Goal: Obtain resource: Download file/media

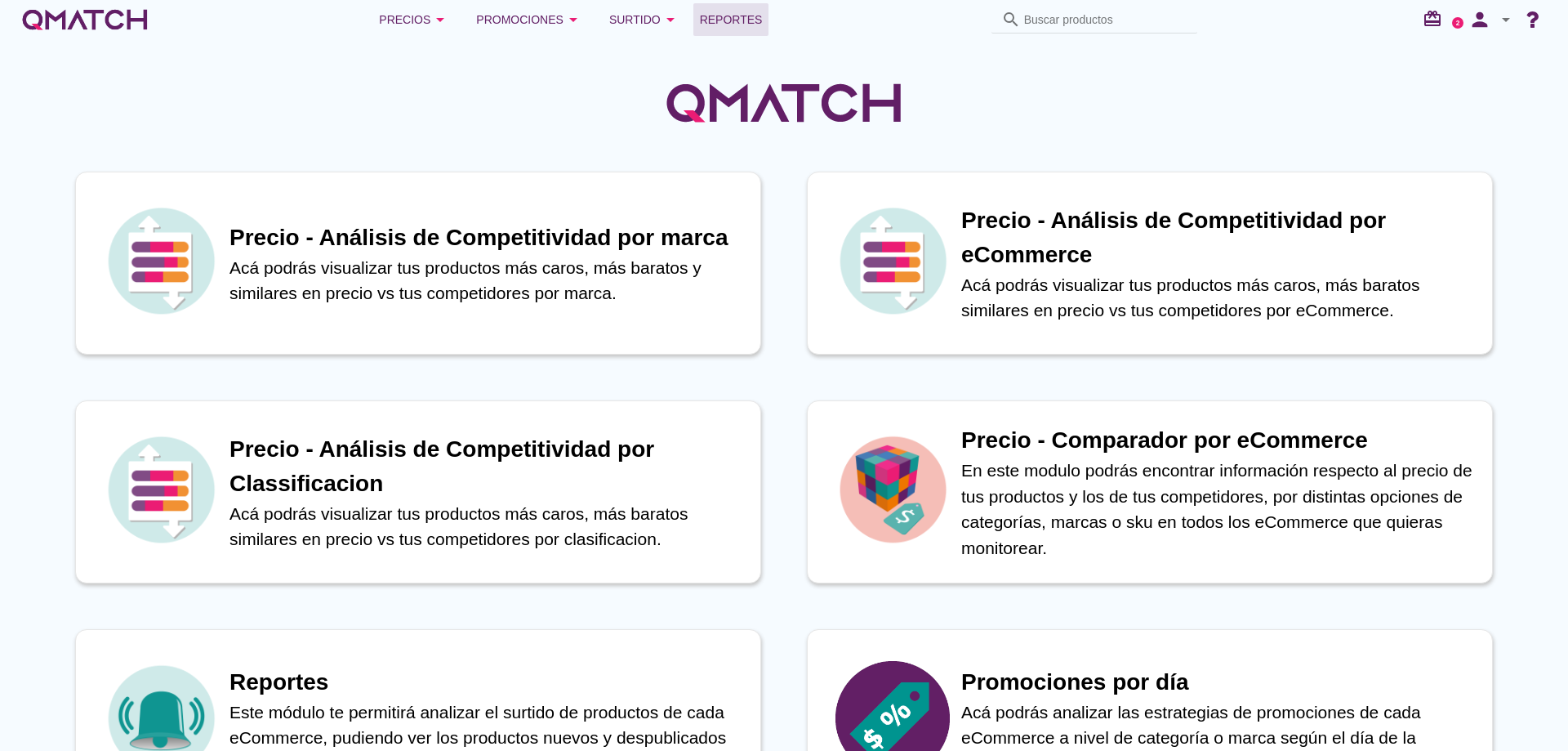
click at [711, 15] on span "Reportes" at bounding box center [731, 19] width 63 height 20
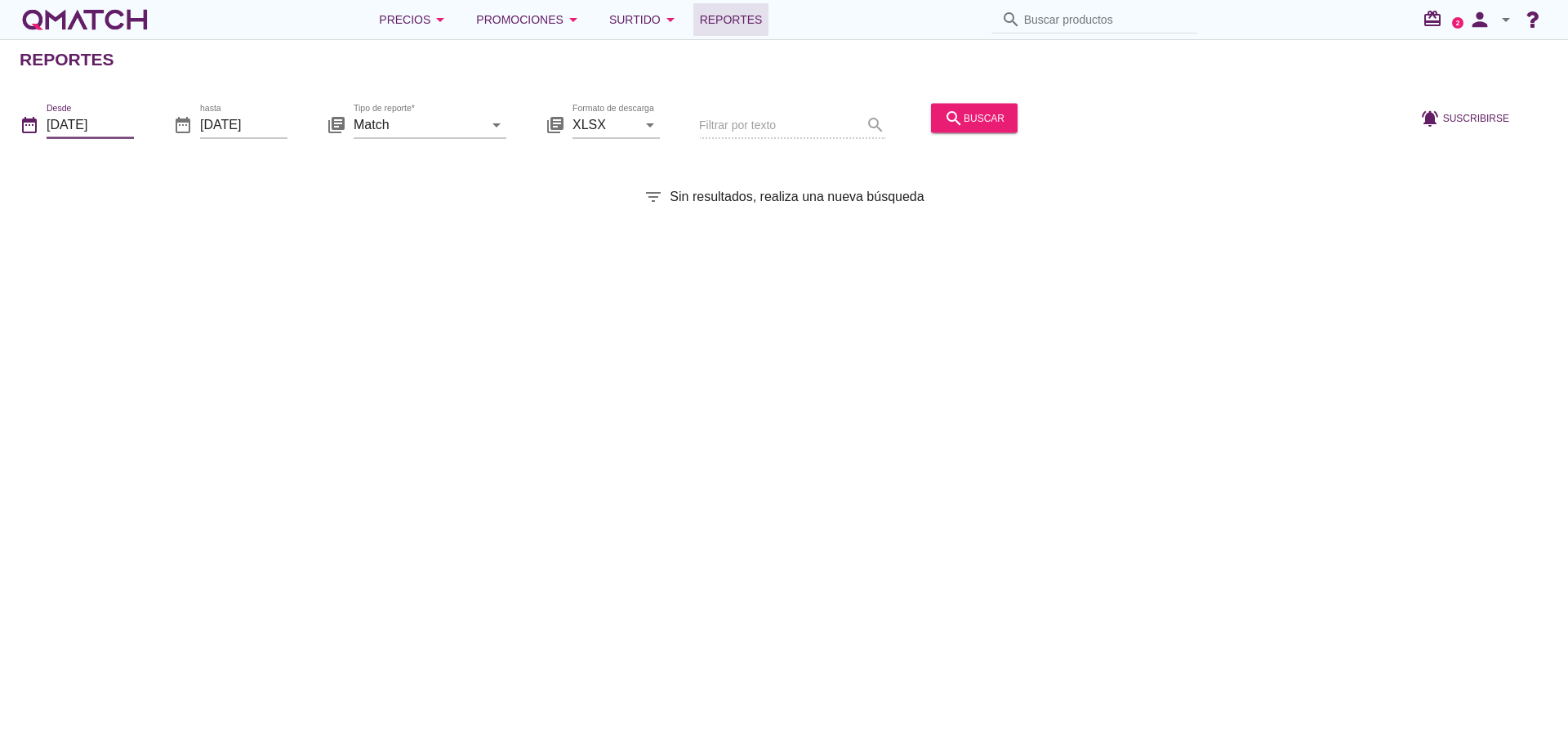
click at [124, 129] on input "[DATE]" at bounding box center [90, 123] width 87 height 26
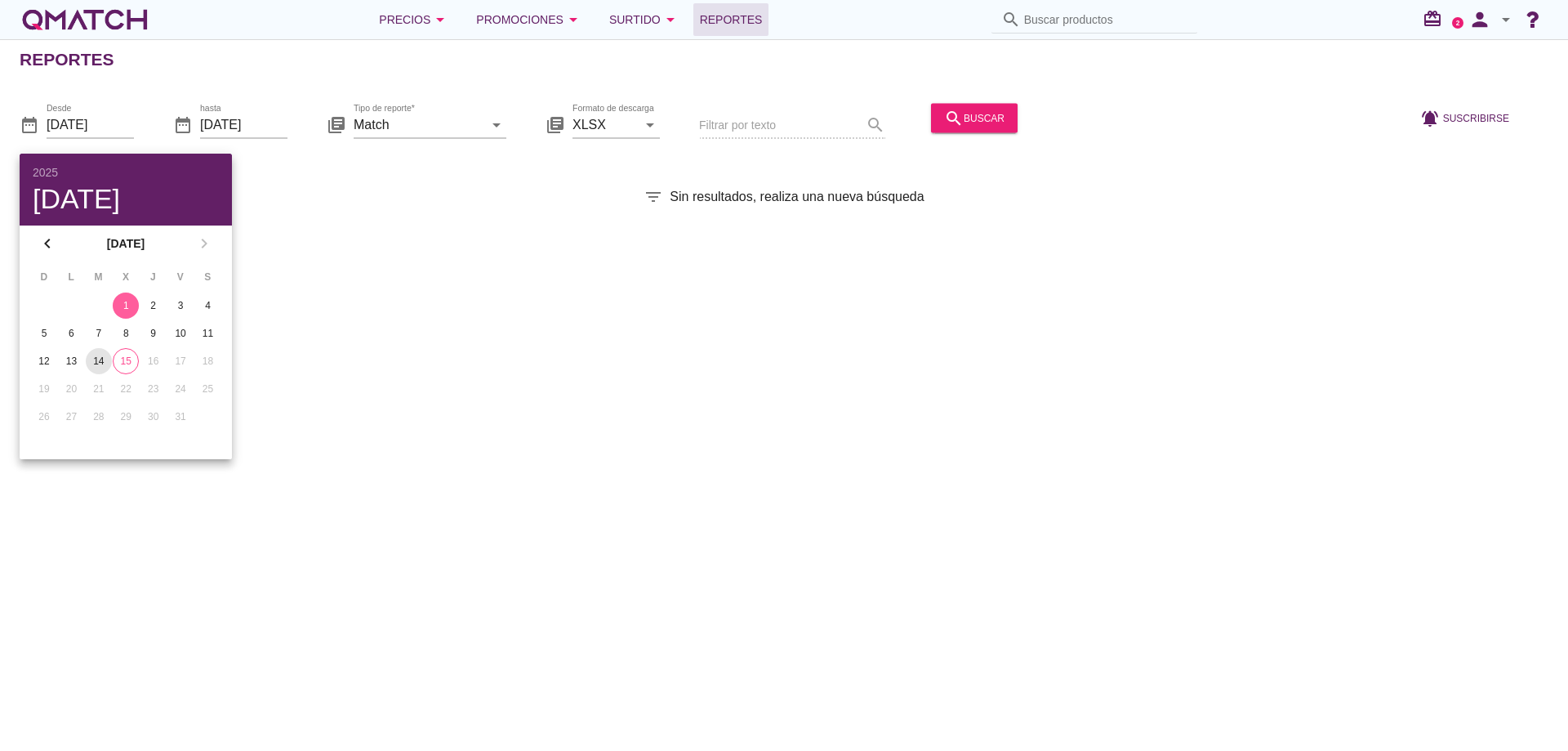
click at [88, 360] on div "14" at bounding box center [98, 361] width 26 height 14
click at [971, 133] on div "search buscar" at bounding box center [974, 126] width 99 height 55
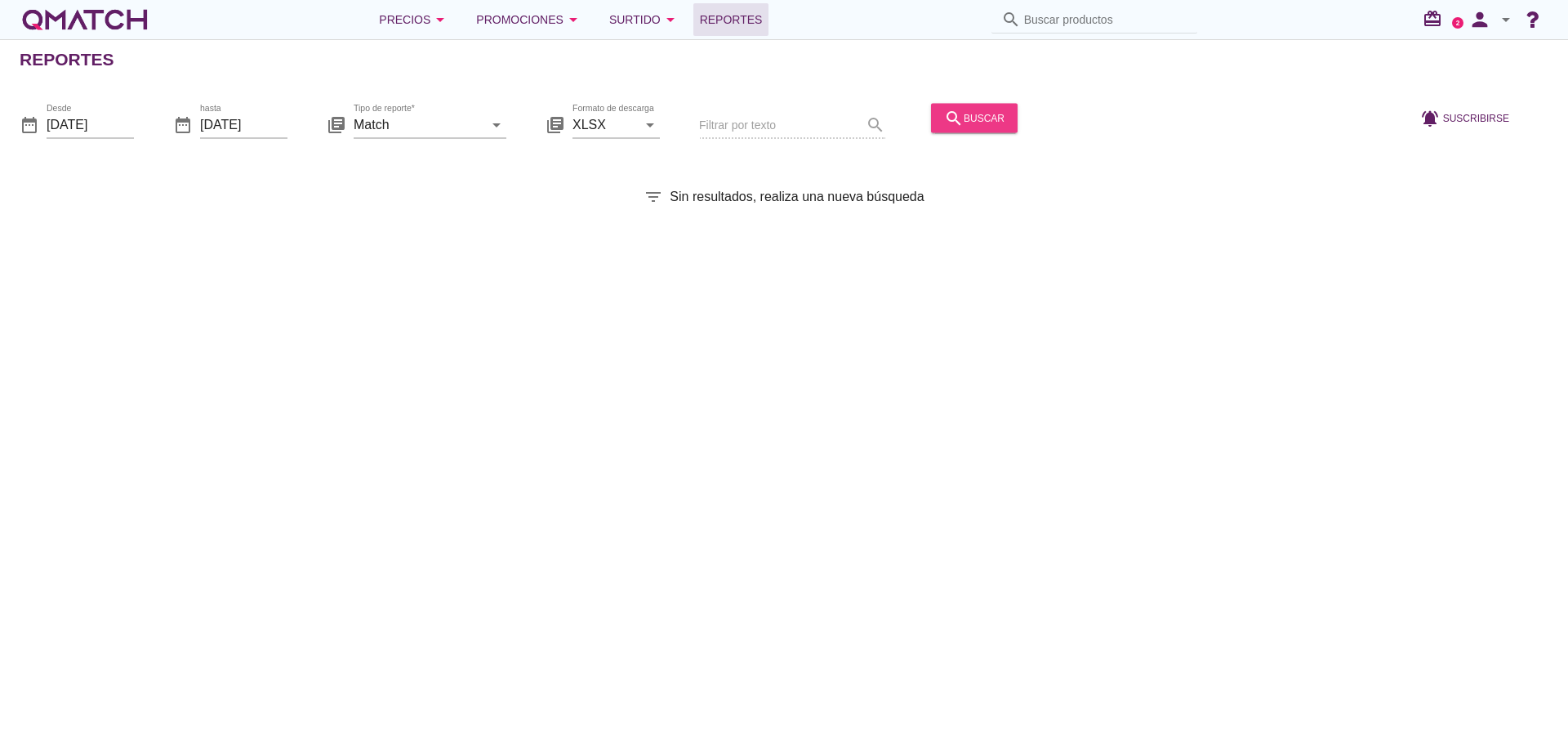
click at [989, 109] on div "search buscar" at bounding box center [973, 118] width 60 height 20
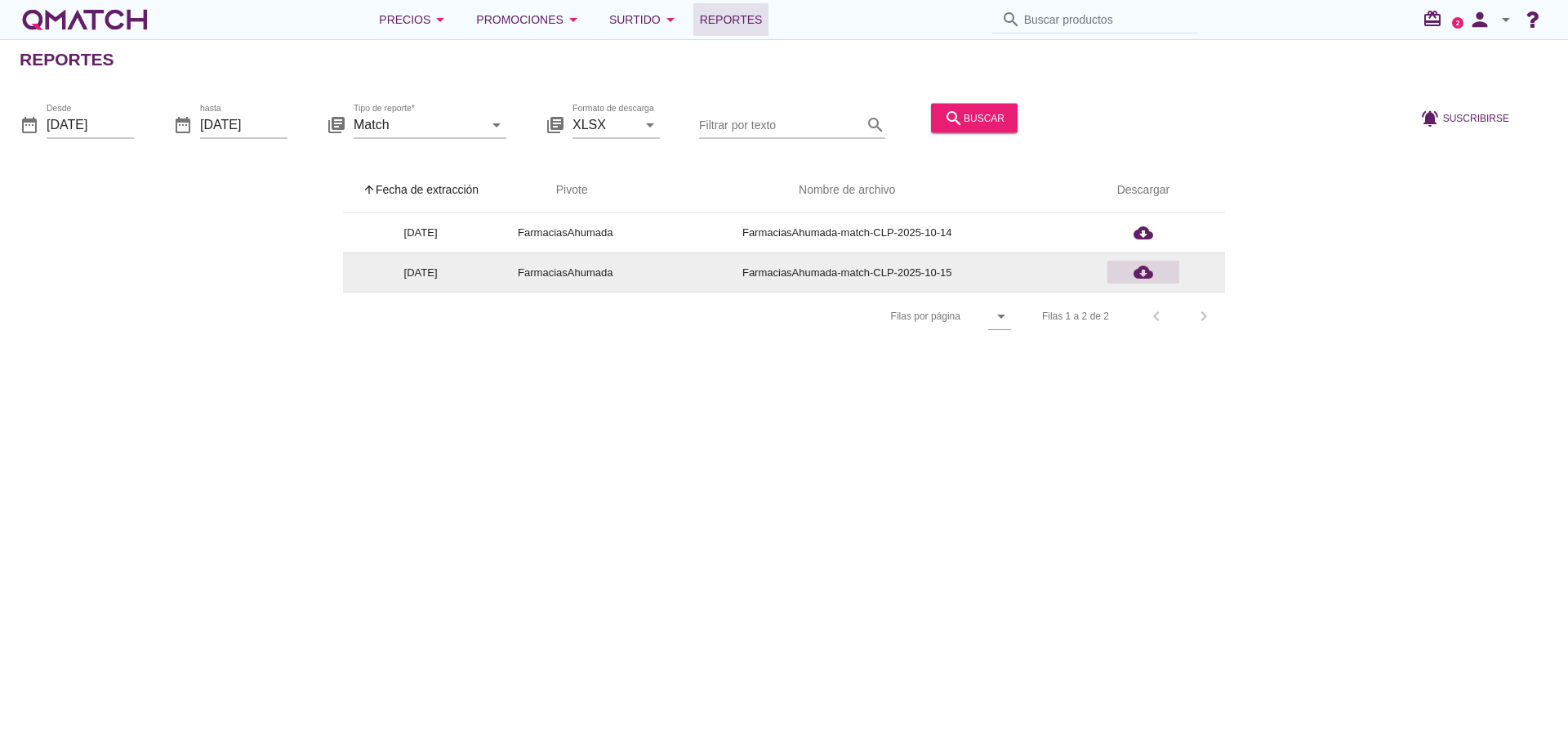
click at [1146, 269] on icon "cloud_download" at bounding box center [1143, 272] width 20 height 20
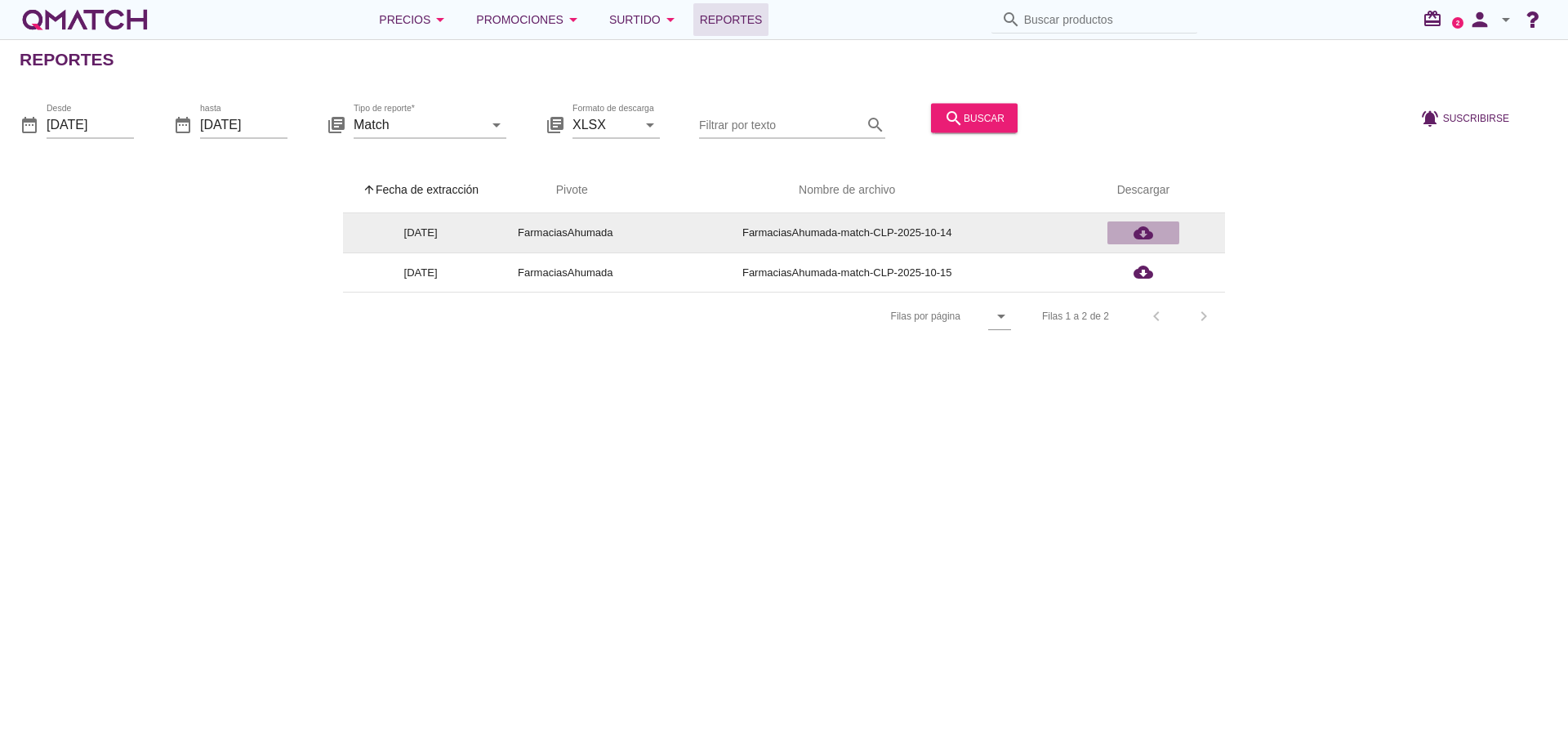
click at [1145, 231] on icon "cloud_download" at bounding box center [1143, 232] width 20 height 20
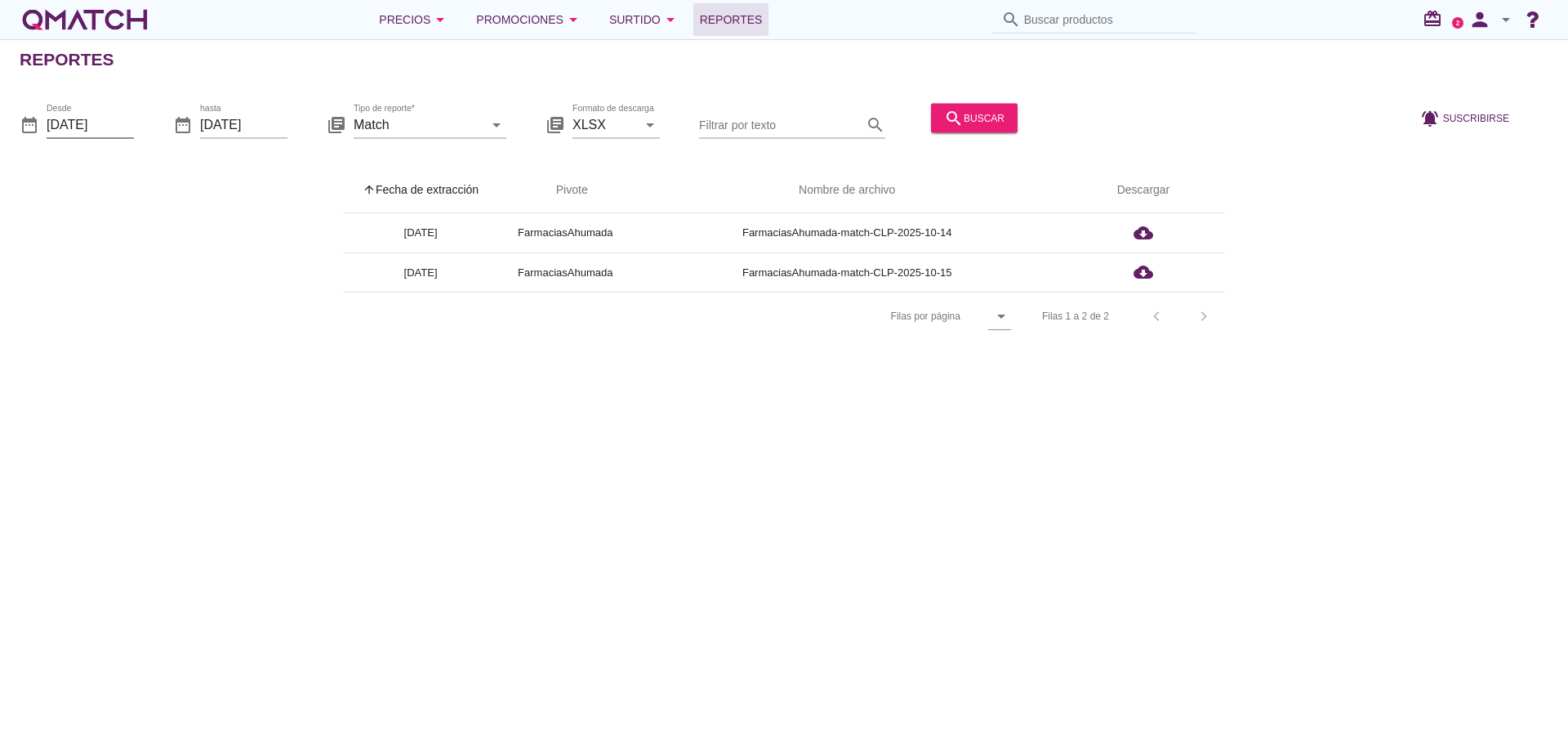
click at [105, 121] on input "[DATE]" at bounding box center [90, 123] width 87 height 26
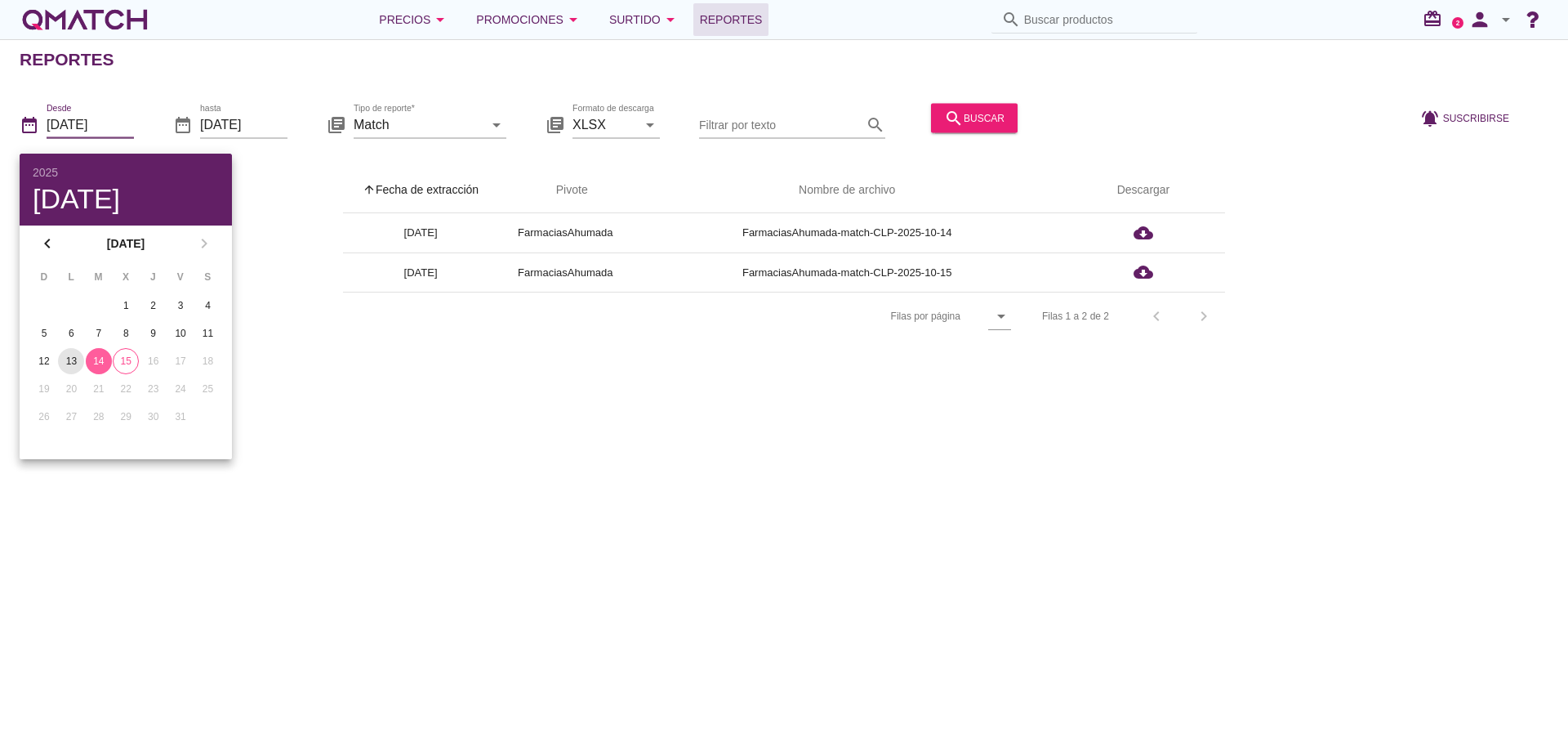
click at [69, 364] on div "13" at bounding box center [71, 361] width 26 height 14
type input "[DATE]"
click at [378, 372] on div "Reportes date_range Desde [DATE] date_range hasta [DATE] library_books Tipo de …" at bounding box center [784, 395] width 1568 height 712
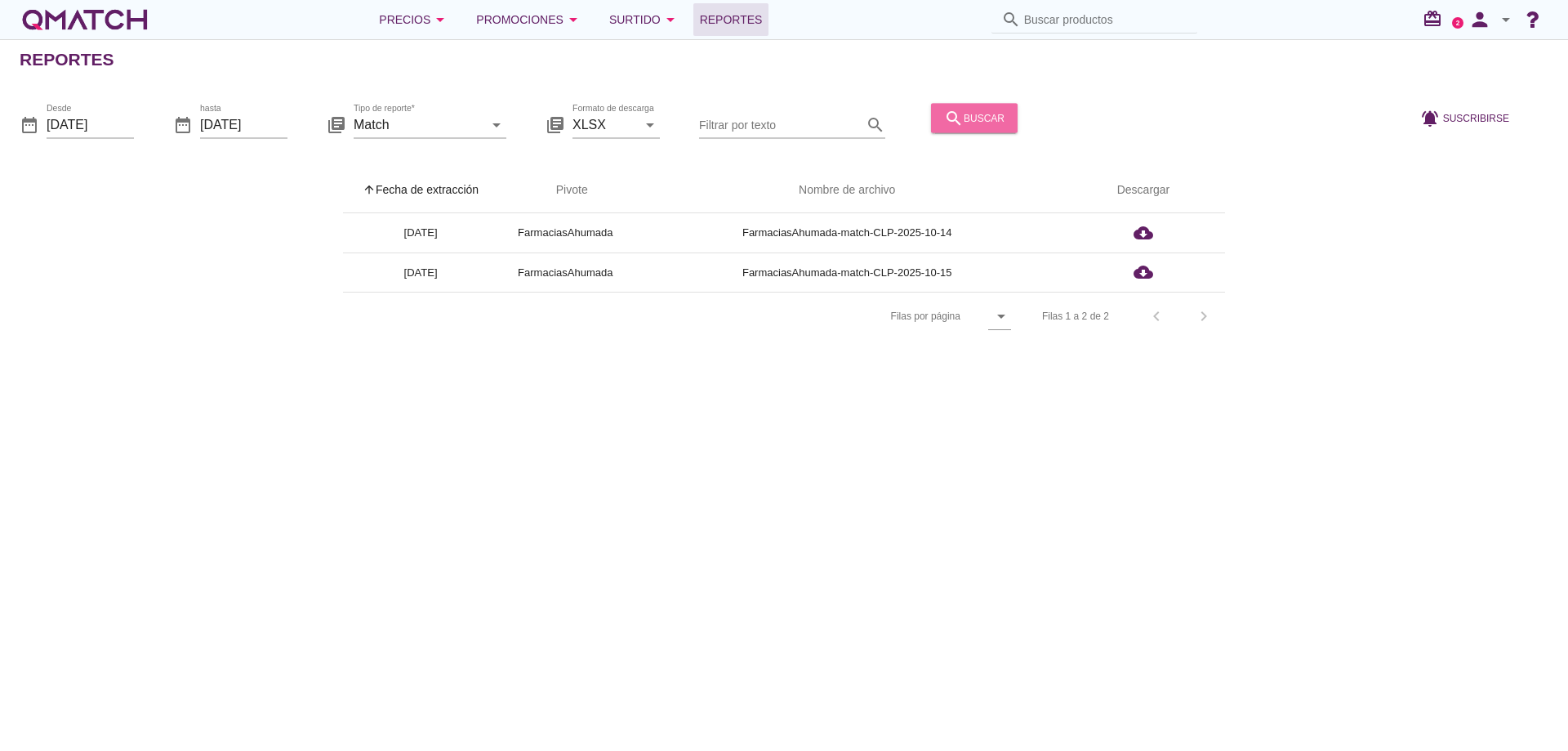
click at [1000, 119] on div "search buscar" at bounding box center [973, 118] width 60 height 20
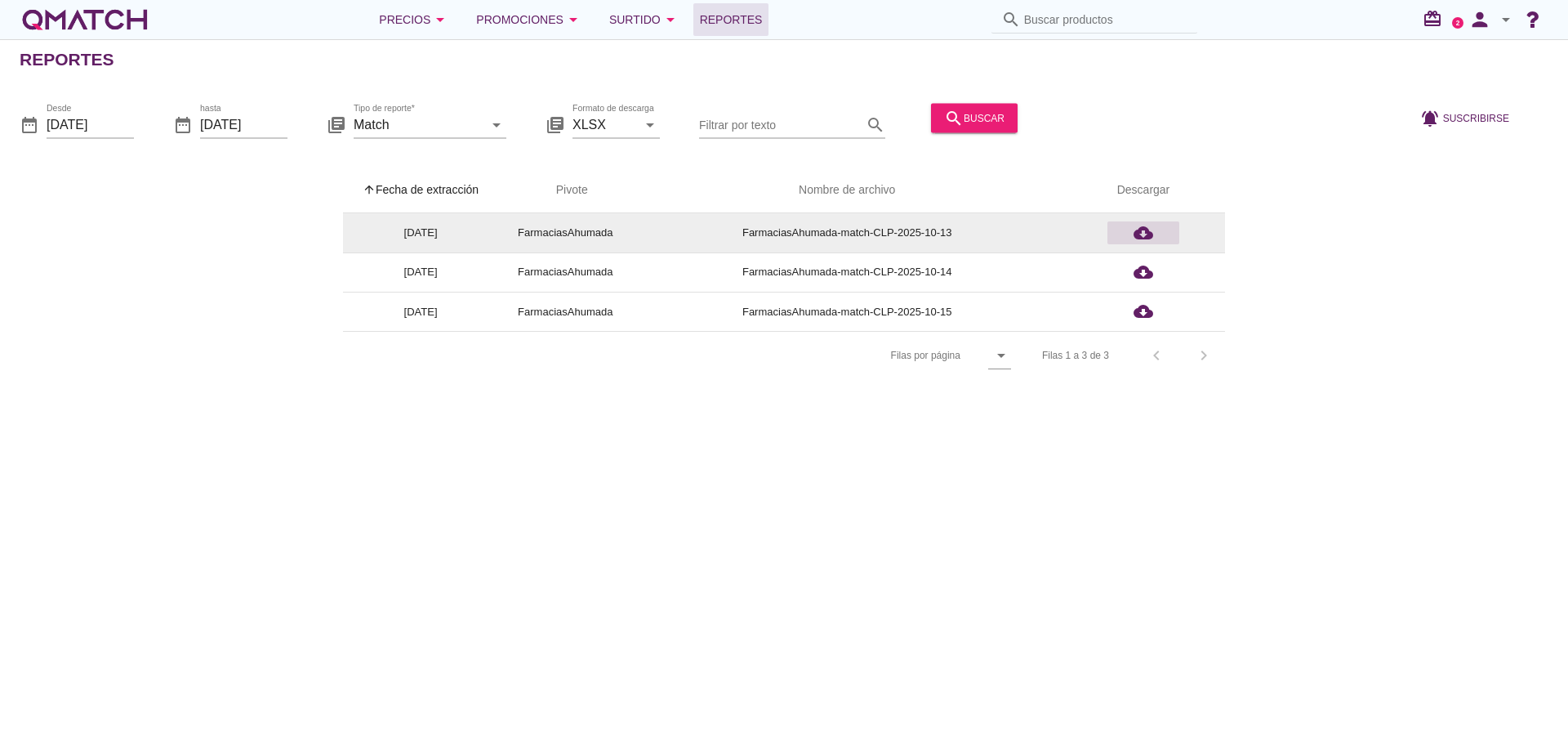
click at [1149, 230] on icon "cloud_download" at bounding box center [1143, 232] width 20 height 20
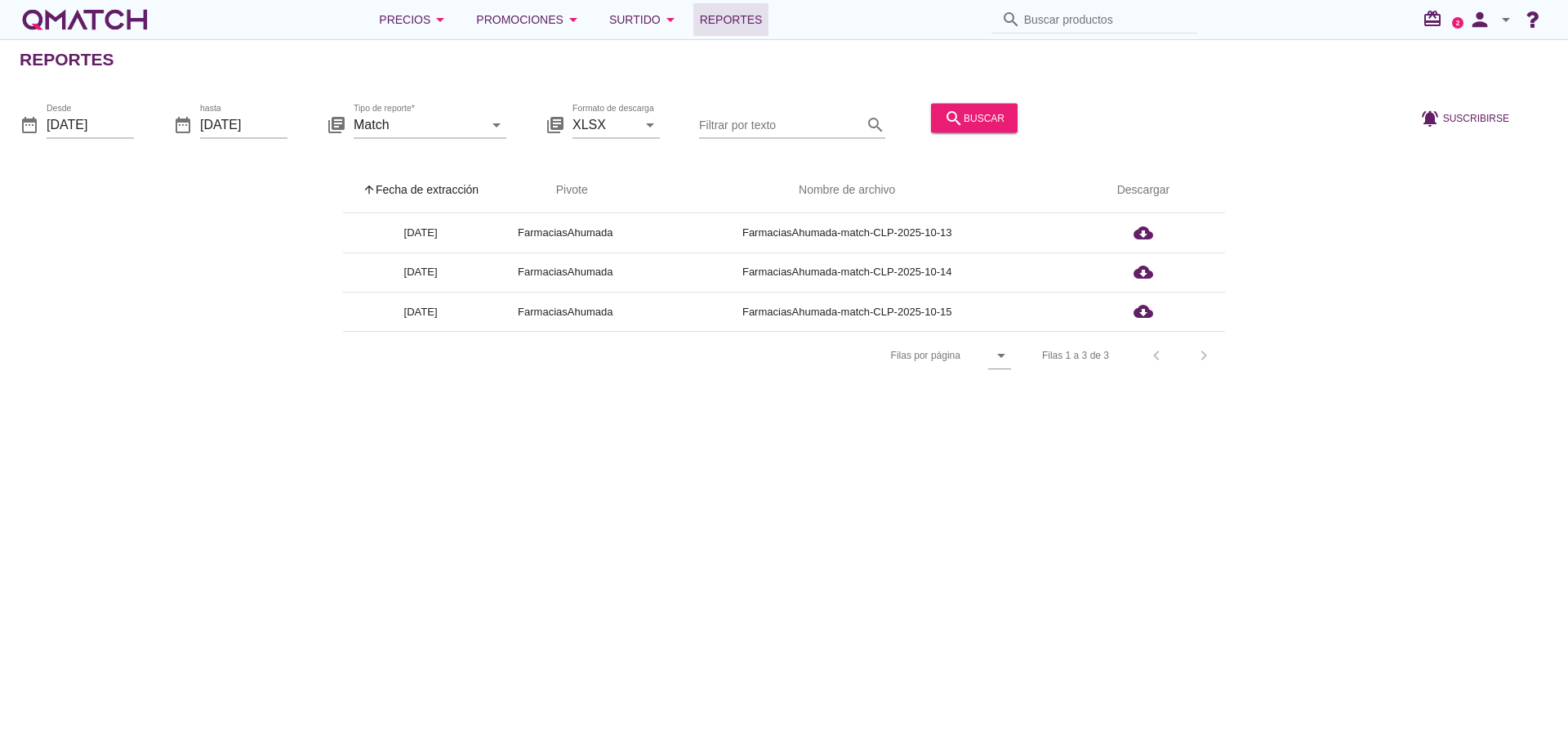
click at [106, 305] on div "arrow_upward Fecha de extracción arrow_upward Pivote Nombre de archivo Descarga…" at bounding box center [784, 274] width 1529 height 212
click at [91, 269] on div "arrow_upward Fecha de extracción arrow_upward Pivote Nombre de archivo Descarga…" at bounding box center [784, 274] width 1529 height 212
